Goal: Task Accomplishment & Management: Use online tool/utility

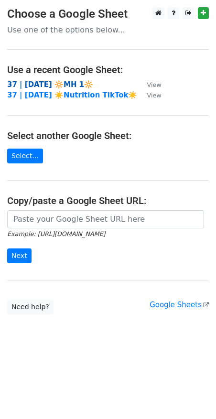
click at [59, 87] on strong "37 | SEP 2 2025 🔆MH 1🔆" at bounding box center [50, 84] width 86 height 9
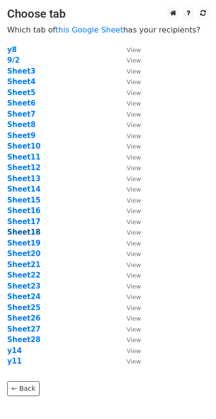
click at [26, 234] on strong "Sheet18" at bounding box center [23, 232] width 33 height 9
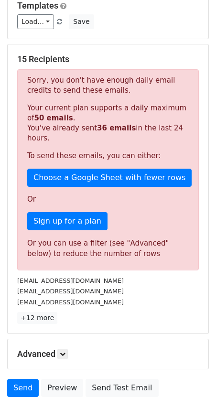
scroll to position [99, 0]
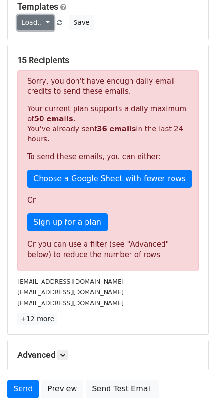
click at [40, 26] on link "Load..." at bounding box center [35, 22] width 37 height 15
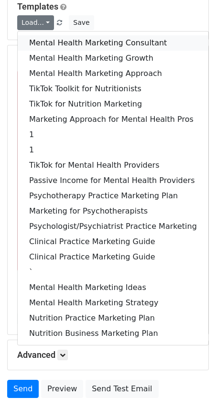
click at [45, 42] on link "Mental Health Marketing Consultant" at bounding box center [113, 42] width 191 height 15
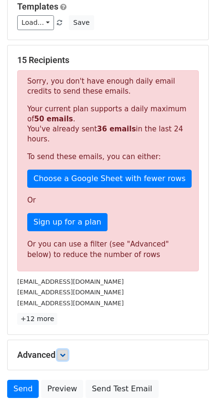
click at [62, 350] on link at bounding box center [62, 355] width 11 height 11
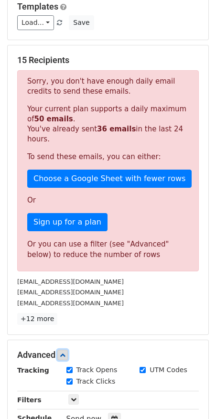
click at [68, 353] on link at bounding box center [62, 355] width 11 height 11
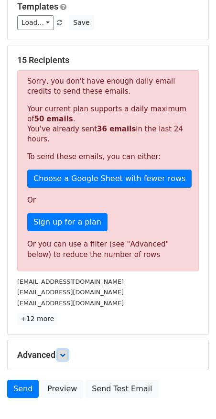
click at [65, 352] on icon at bounding box center [63, 355] width 6 height 6
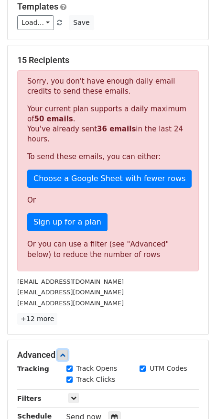
scroll to position [250, 0]
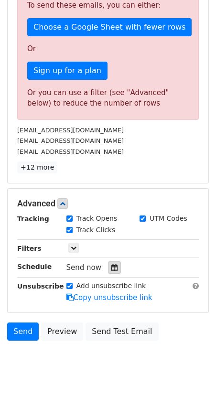
click at [111, 266] on icon at bounding box center [114, 267] width 6 height 7
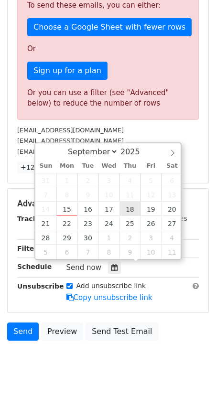
type input "2025-09-18 12:00"
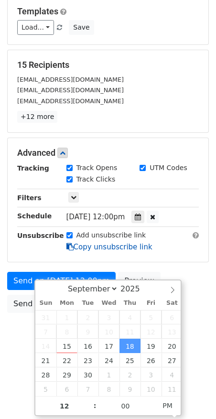
scroll to position [67, 0]
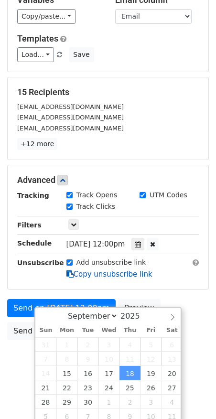
click at [83, 243] on div "Tracking Track Opens UTM Codes Track Clicks Filters Only include spreadsheet ro…" at bounding box center [108, 234] width 182 height 89
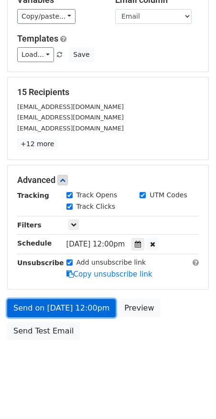
click at [63, 300] on link "Send on Sep 18 at 12:00pm" at bounding box center [61, 308] width 108 height 18
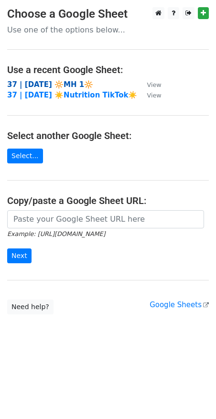
click at [43, 81] on strong "37 | [DATE] 🔆MH 1🔆" at bounding box center [50, 84] width 86 height 9
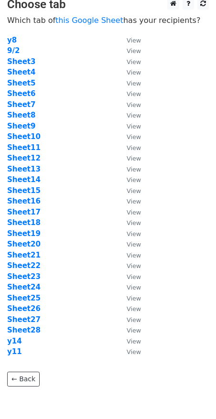
scroll to position [53, 0]
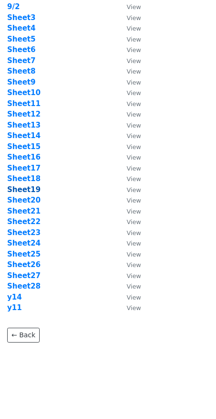
click at [23, 189] on strong "Sheet19" at bounding box center [23, 189] width 33 height 9
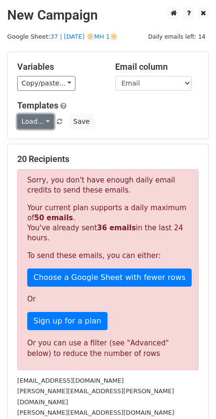
click at [33, 124] on link "Load..." at bounding box center [35, 121] width 37 height 15
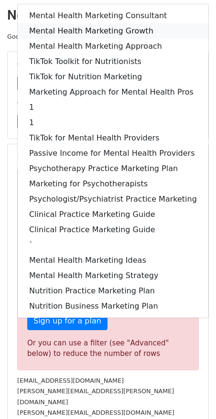
click at [86, 26] on link "Mental Health Marketing Growth" at bounding box center [113, 30] width 191 height 15
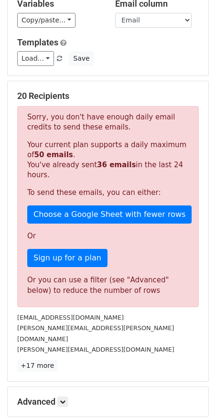
scroll to position [157, 0]
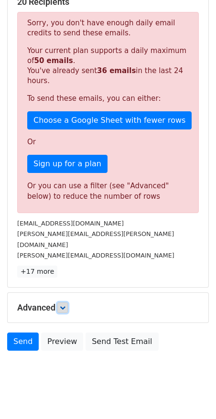
click at [63, 305] on icon at bounding box center [63, 308] width 6 height 6
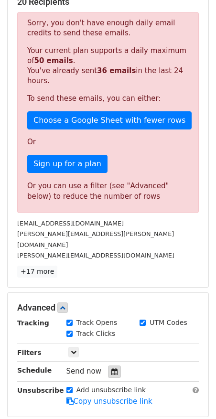
click at [113, 365] on div at bounding box center [114, 371] width 13 height 12
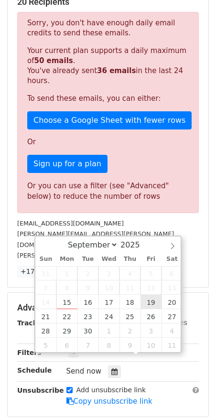
type input "2025-09-19 12:00"
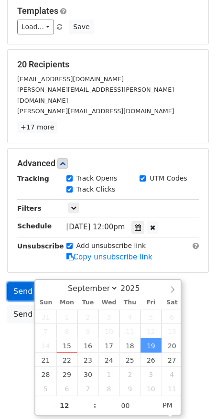
scroll to position [67, 0]
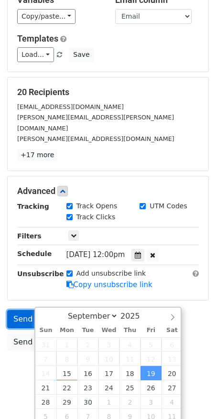
click at [32, 281] on form "Variables Copy/paste... {{Name}} {{Email}} Email column Name Email Templates Lo…" at bounding box center [108, 170] width 202 height 371
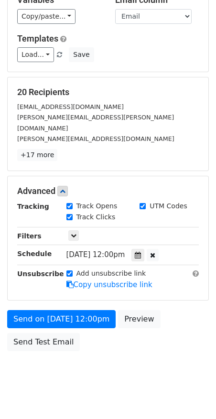
click at [27, 294] on form "Variables Copy/paste... {{Name}} {{Email}} Email column Name Email Templates Lo…" at bounding box center [108, 170] width 202 height 371
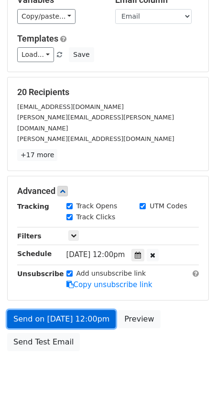
click at [35, 310] on link "Send on Sep 19 at 12:00pm" at bounding box center [61, 319] width 108 height 18
